Goal: Information Seeking & Learning: Learn about a topic

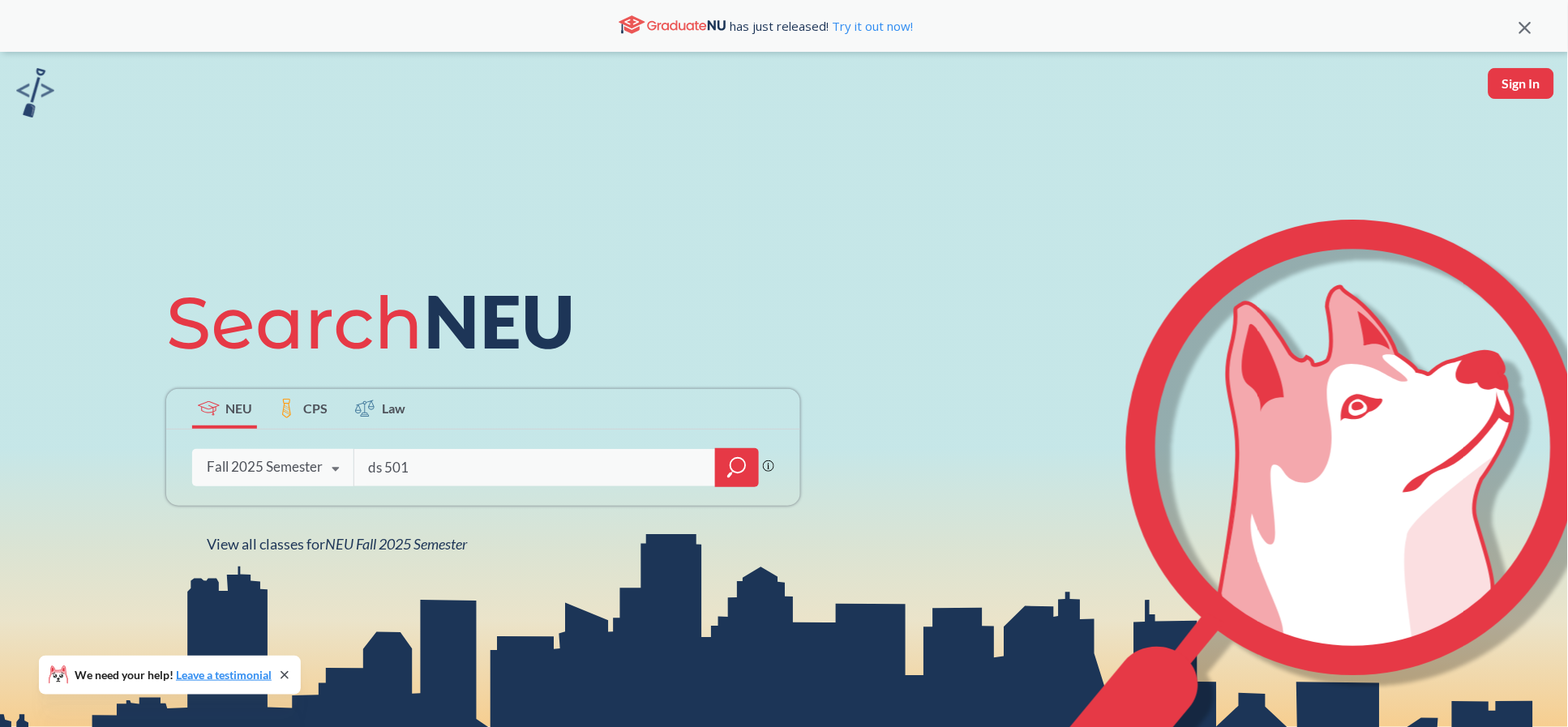
type input "ds 5010"
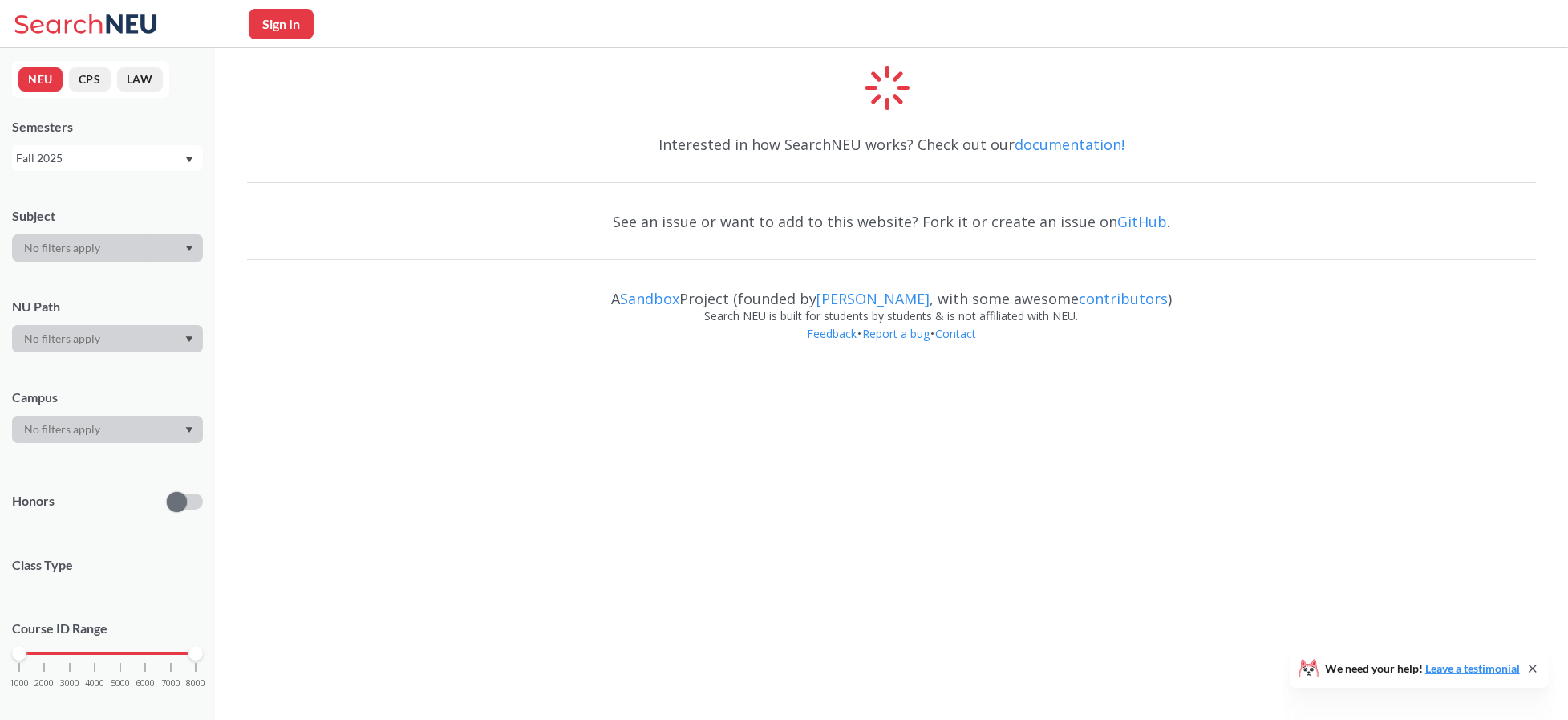
drag, startPoint x: 439, startPoint y: 138, endPoint x: 532, endPoint y: 9, distance: 159.0
click at [439, 138] on div "Interested in how SearchNEU works? Check out our documentation!" at bounding box center [891, 145] width 1289 height 46
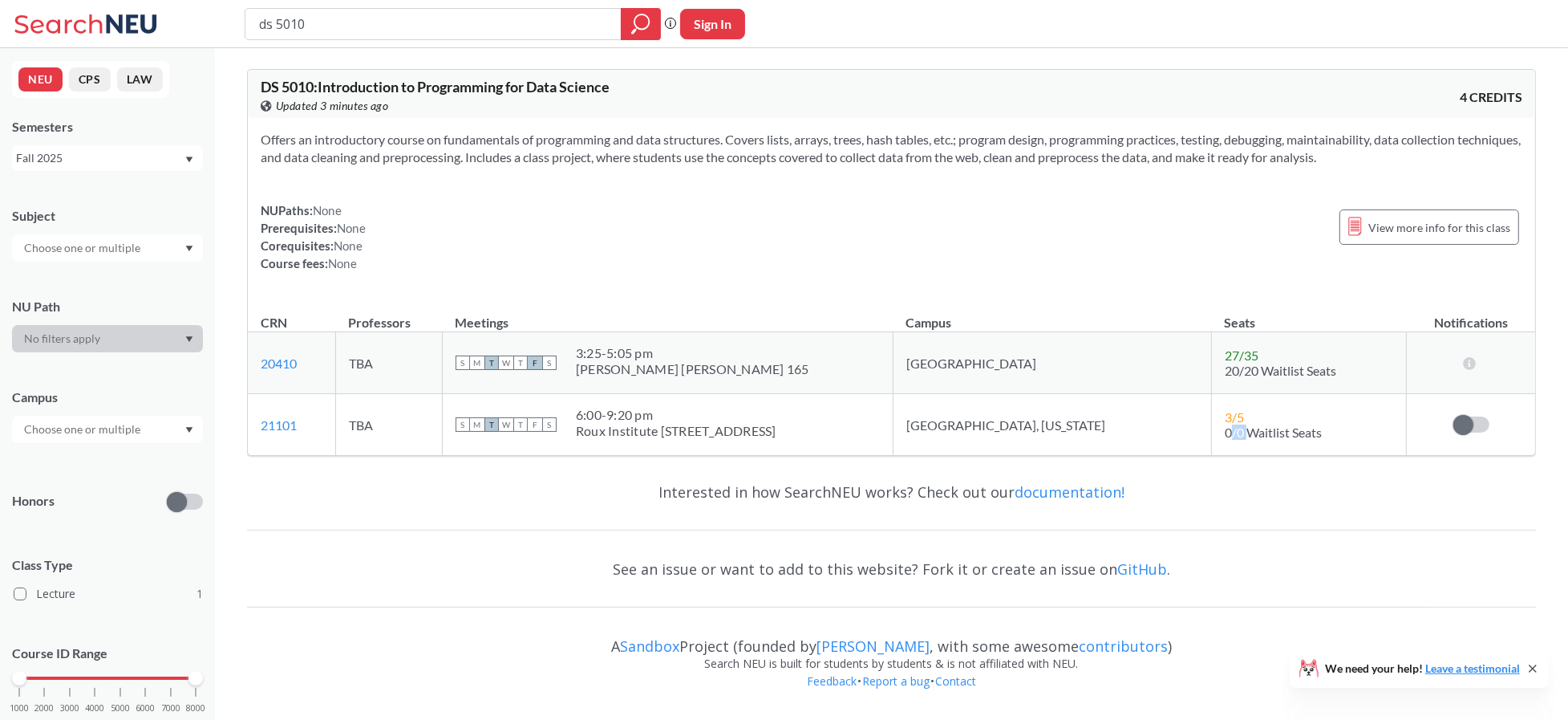
drag, startPoint x: 1179, startPoint y: 423, endPoint x: 706, endPoint y: 237, distance: 508.3
click at [1225, 424] on span "0/0 Waitlist Seats" at bounding box center [1273, 431] width 97 height 15
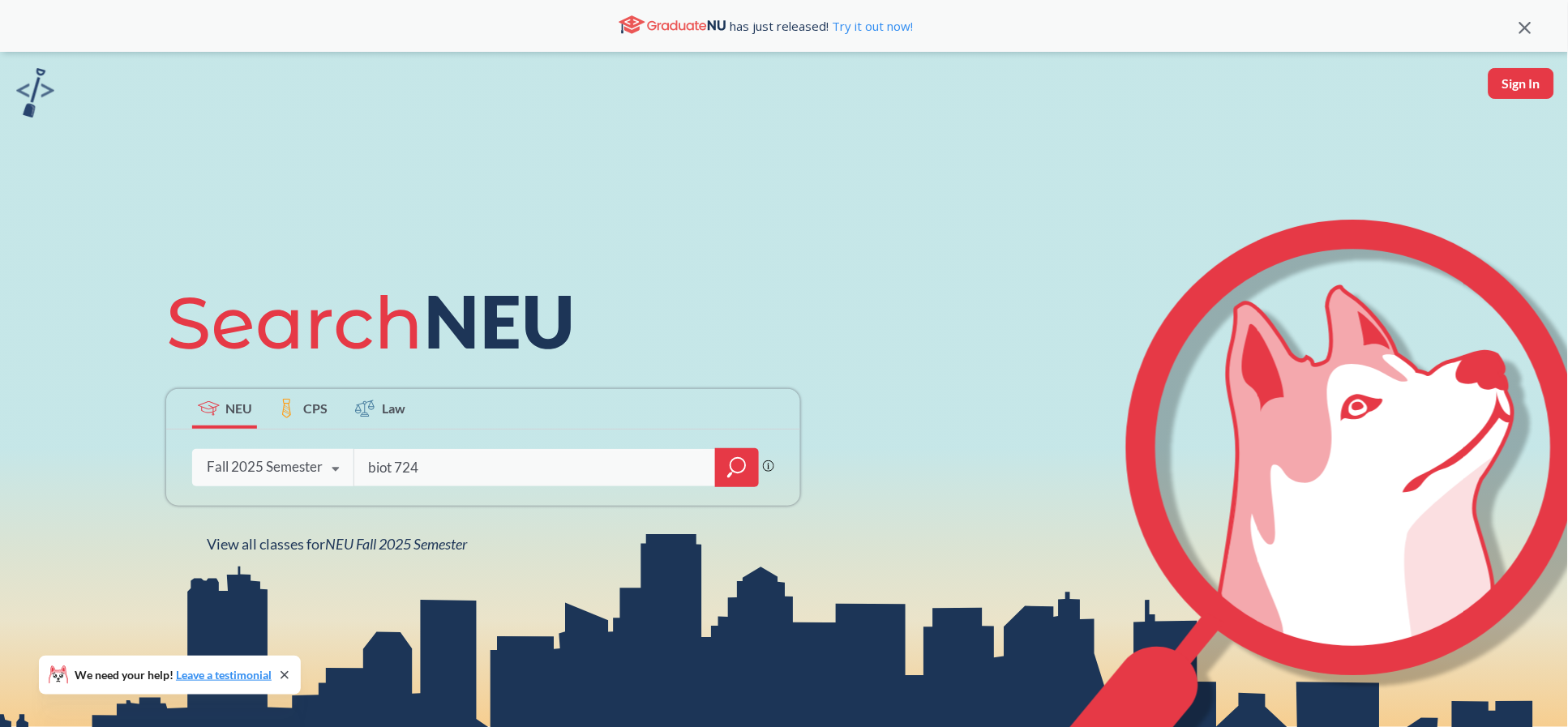
type input "biot 7247"
type input "INFO 5100"
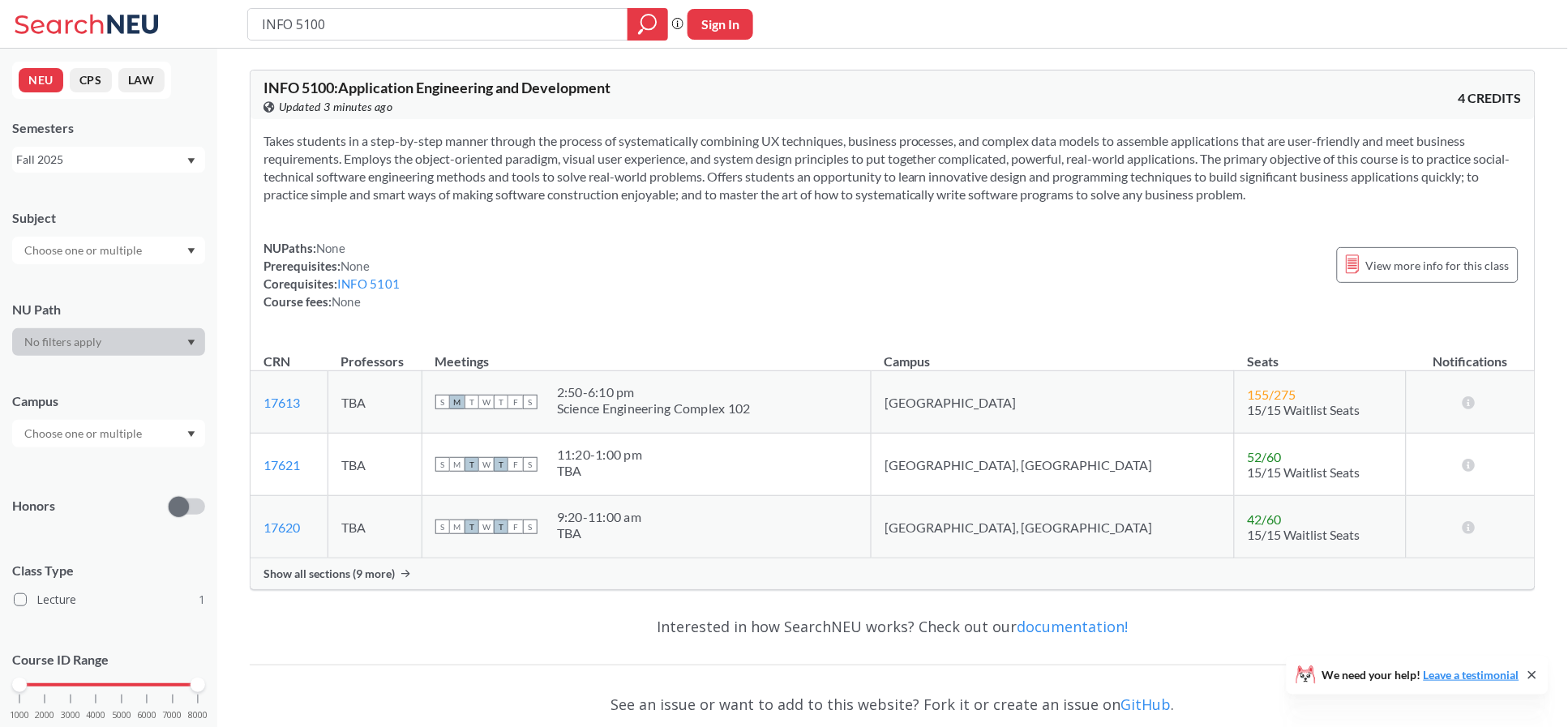
click at [364, 571] on span "Show all sections (9 more)" at bounding box center [329, 574] width 131 height 14
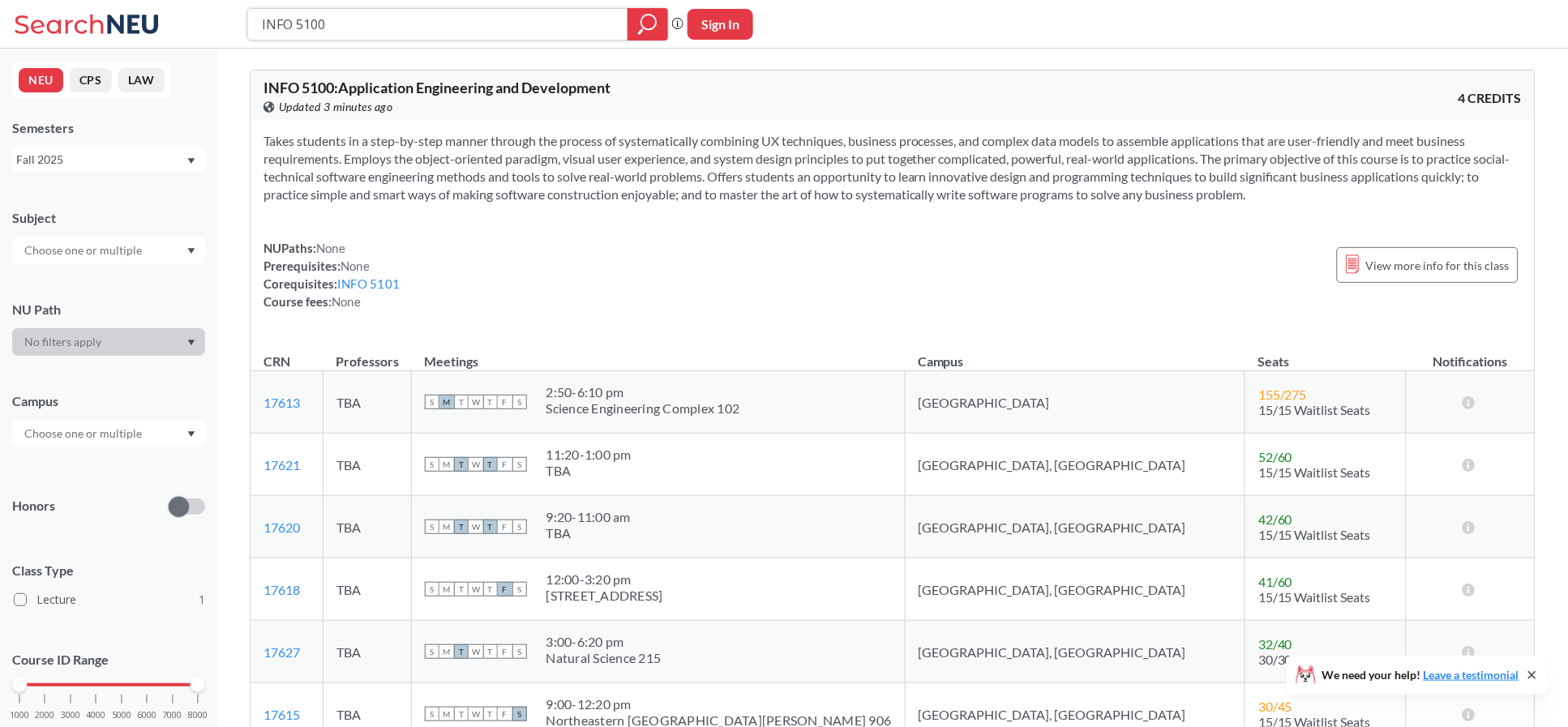
click at [359, 26] on input "INFO 5100" at bounding box center [438, 24] width 356 height 28
type input "INFO 5101"
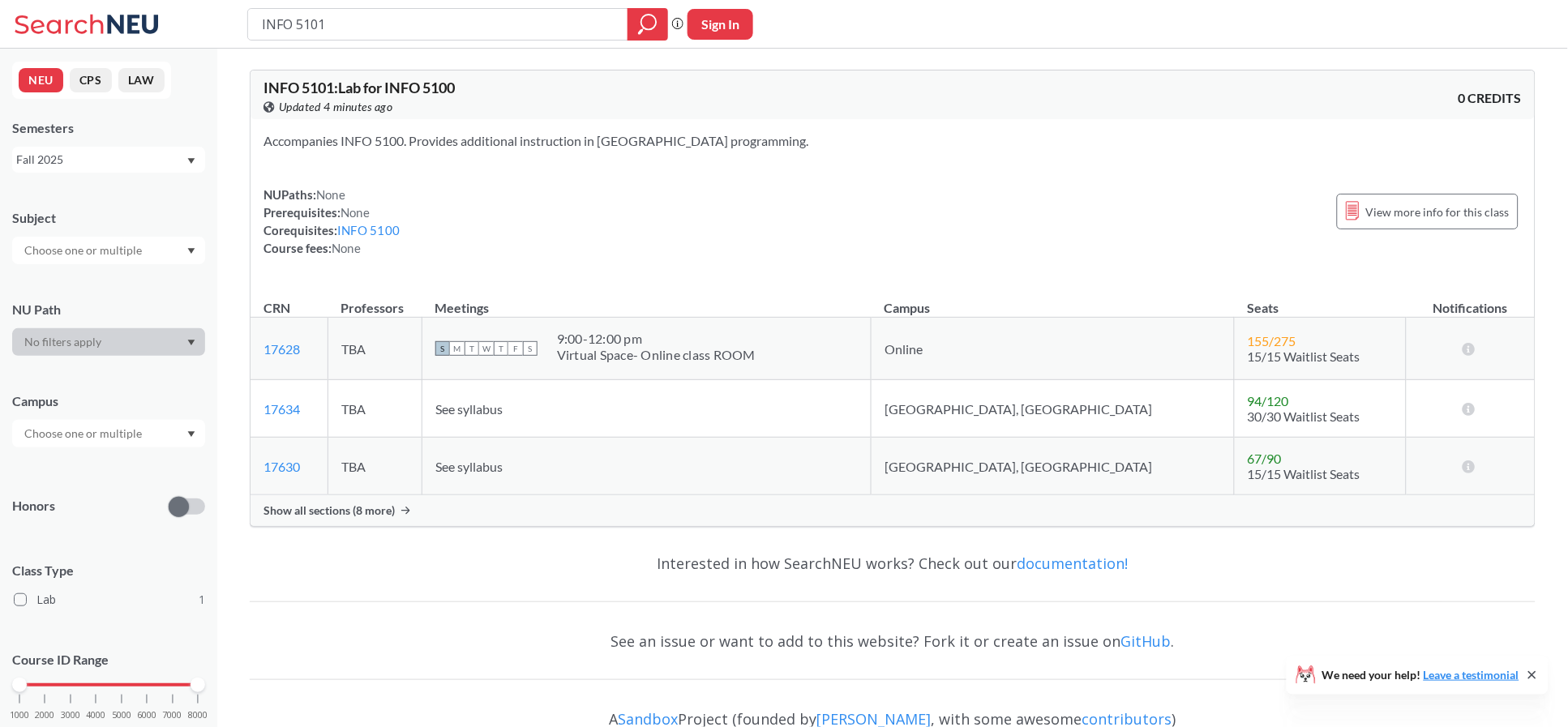
click at [302, 512] on span "Show all sections (8 more)" at bounding box center [329, 510] width 131 height 14
